Goal: Navigation & Orientation: Find specific page/section

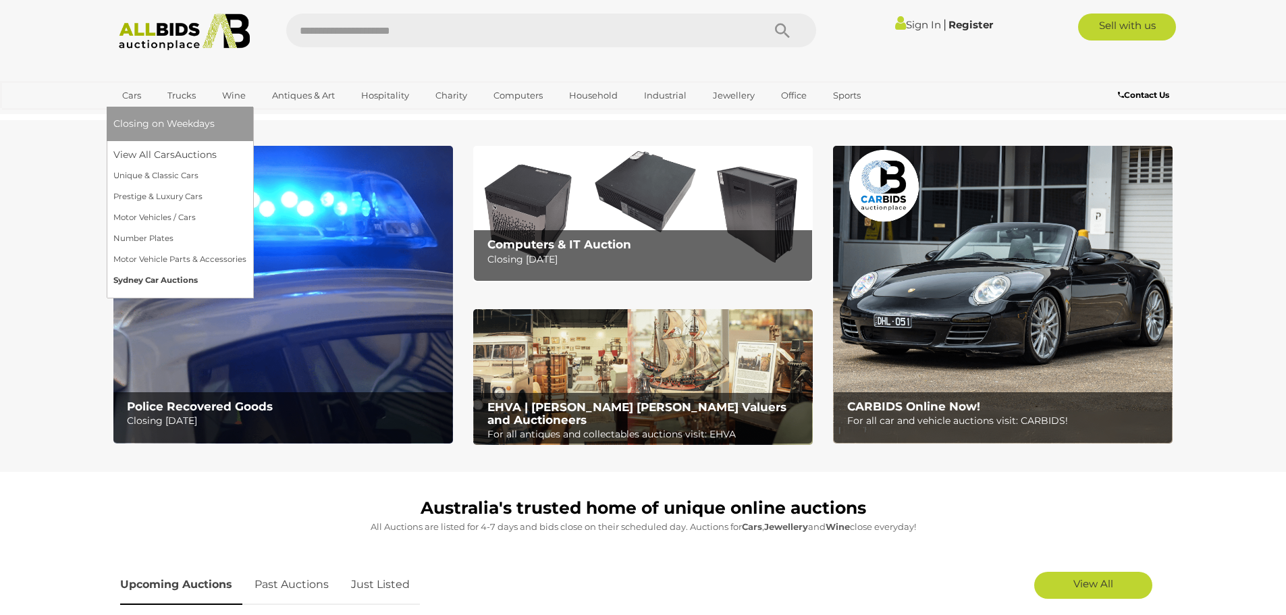
click at [159, 280] on link "Sydney Car Auctions" at bounding box center [179, 280] width 133 height 21
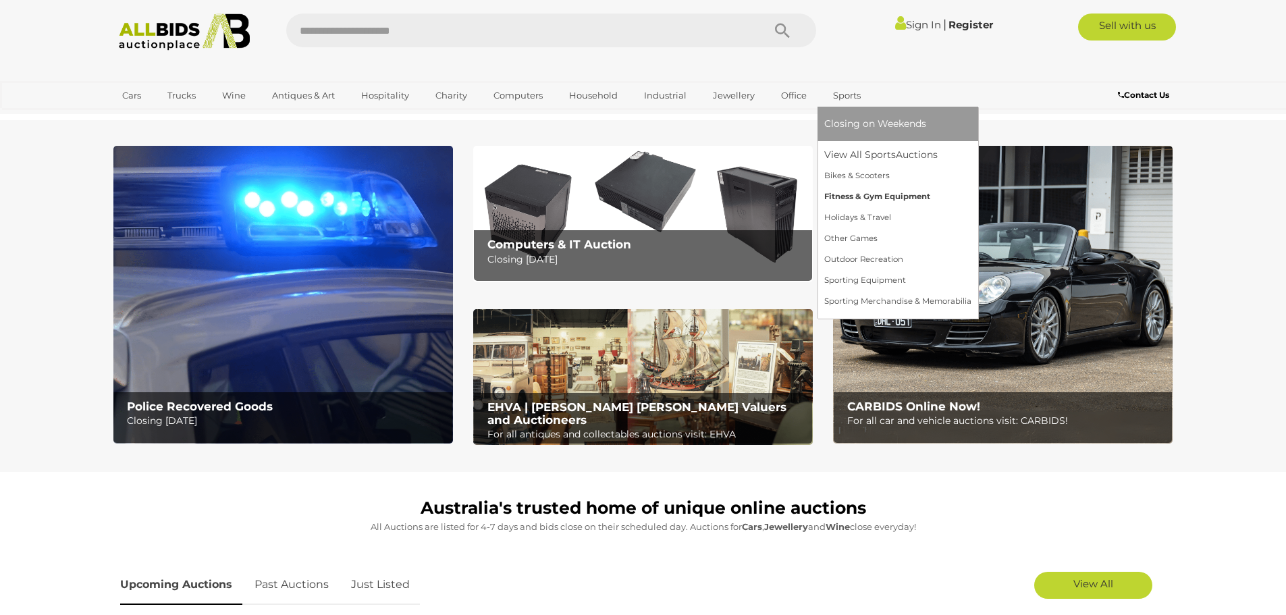
click at [860, 197] on link "Fitness & Gym Equipment" at bounding box center [897, 196] width 147 height 21
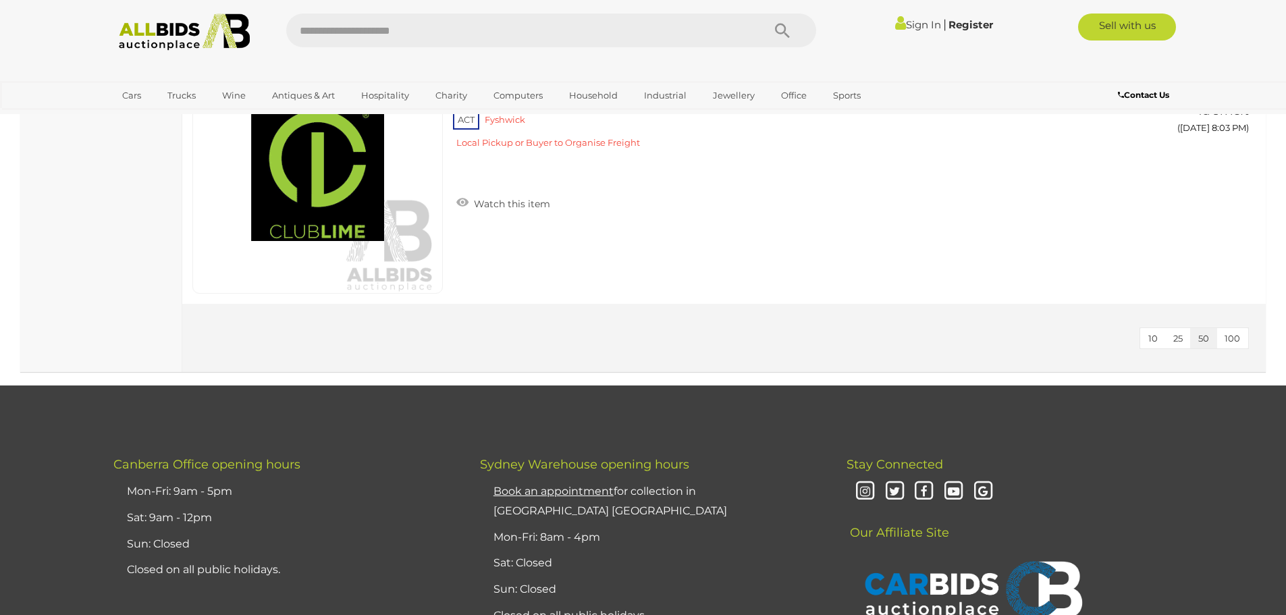
scroll to position [3579, 0]
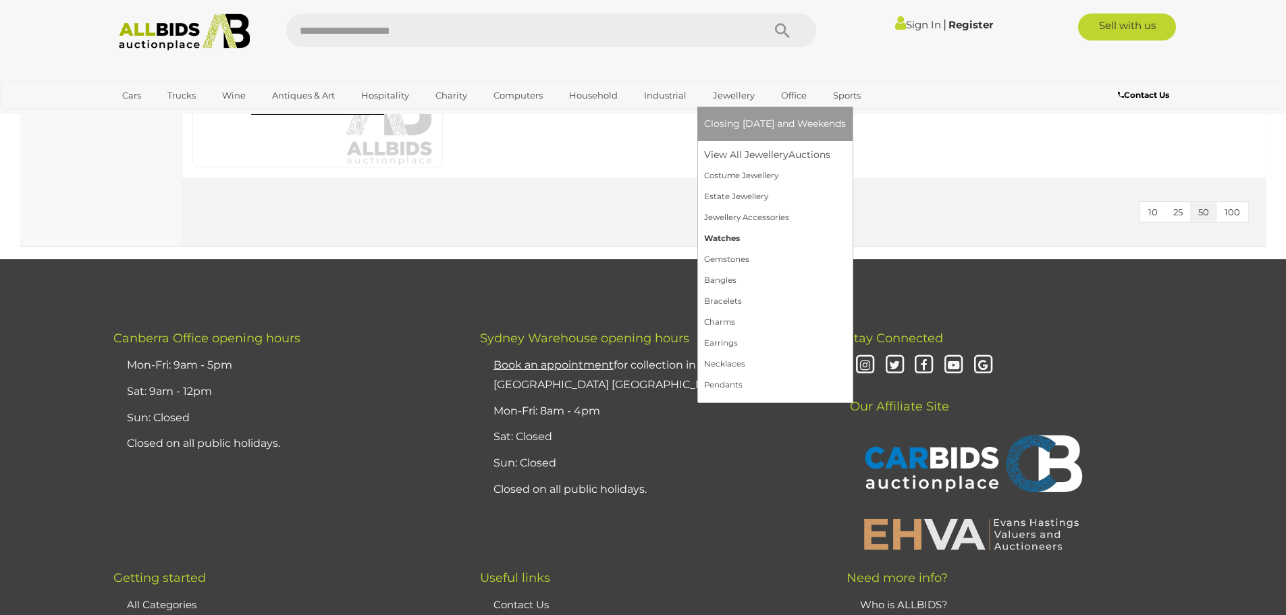
click at [718, 238] on link "Watches" at bounding box center [775, 238] width 142 height 21
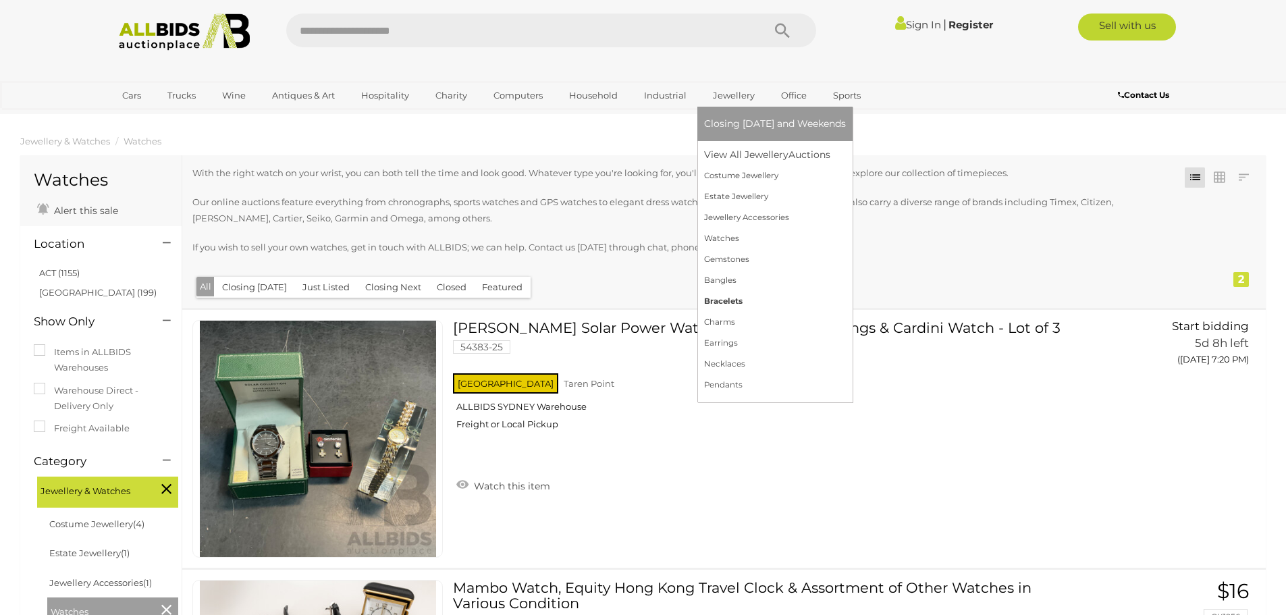
click at [716, 300] on link "Bracelets" at bounding box center [775, 301] width 142 height 21
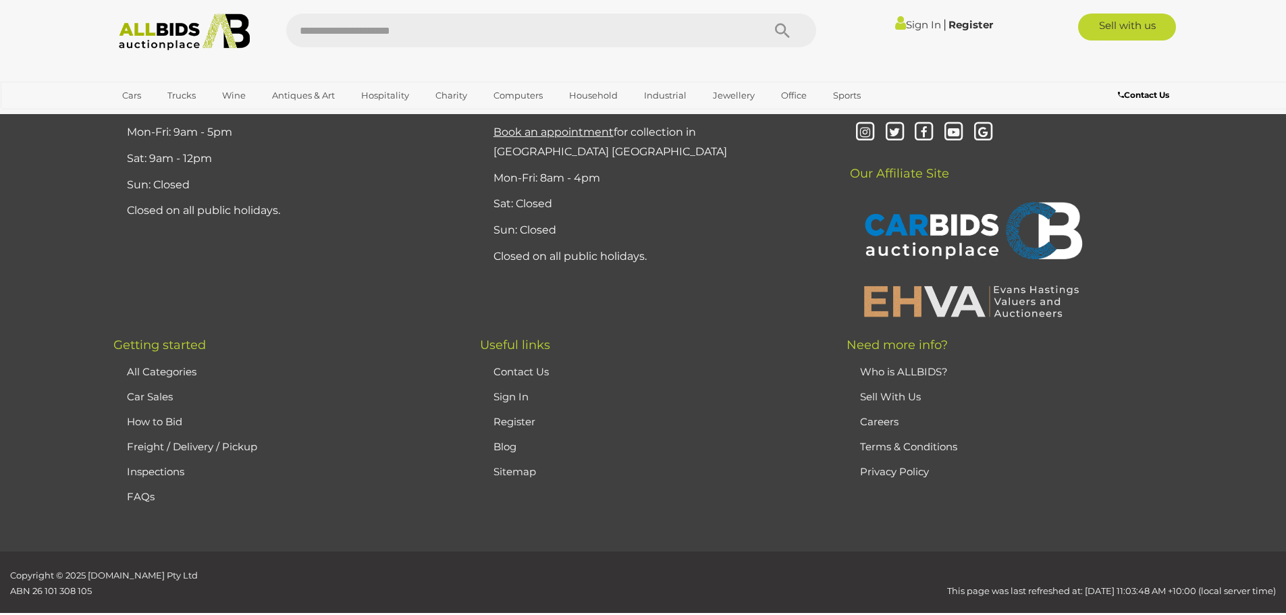
scroll to position [3039, 0]
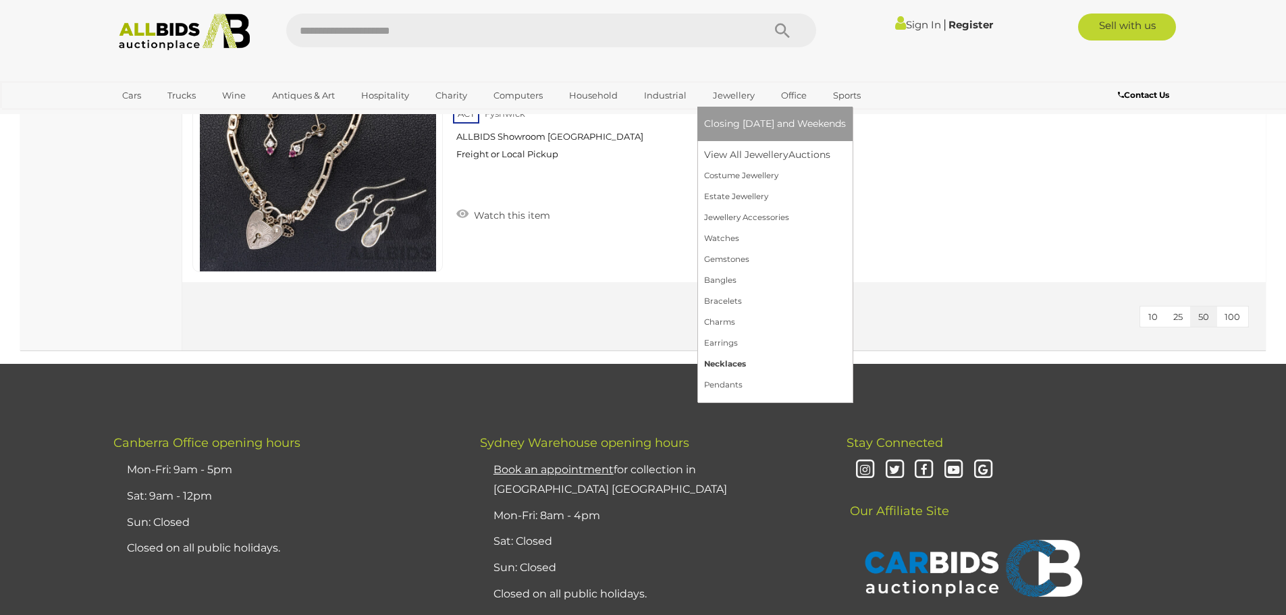
click at [720, 365] on link "Necklaces" at bounding box center [775, 364] width 142 height 21
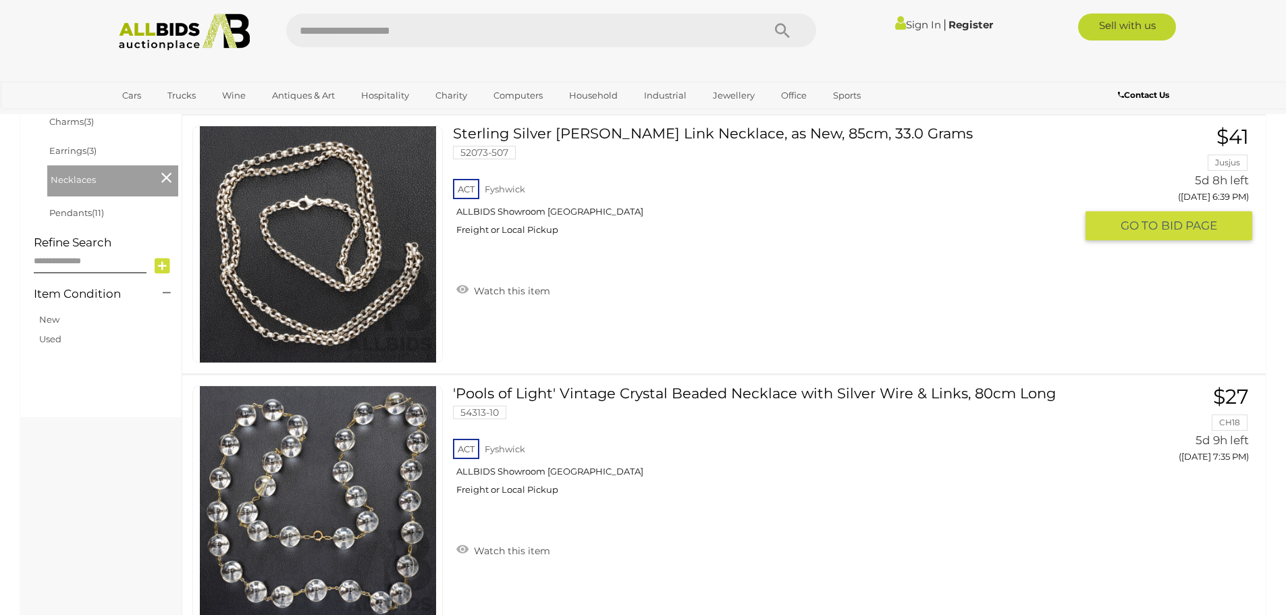
scroll to position [945, 0]
